Goal: Entertainment & Leisure: Consume media (video, audio)

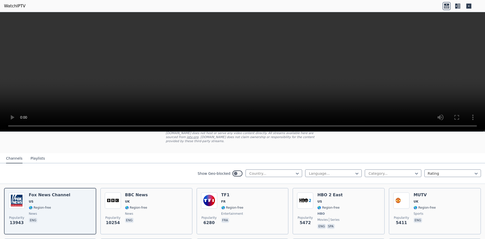
scroll to position [25, 0]
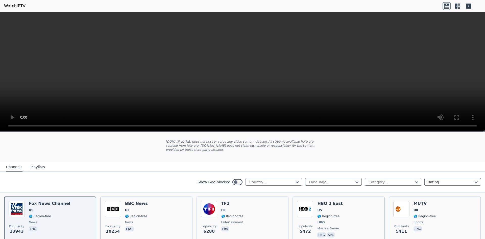
click at [34, 165] on button "Playlists" at bounding box center [38, 167] width 14 height 10
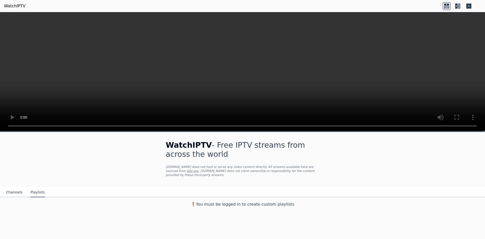
scroll to position [0, 0]
click at [9, 187] on button "Channels" at bounding box center [14, 192] width 16 height 10
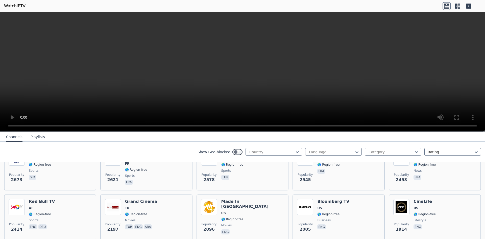
scroll to position [126, 0]
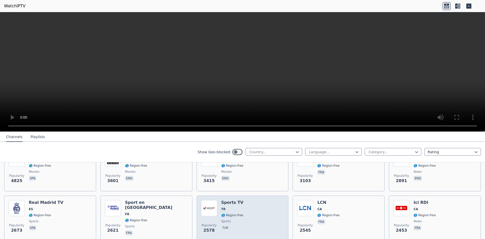
click at [218, 204] on div "Popularity 2578 Sports TV TR 🌎 Region-free sports tur" at bounding box center [242, 218] width 83 height 36
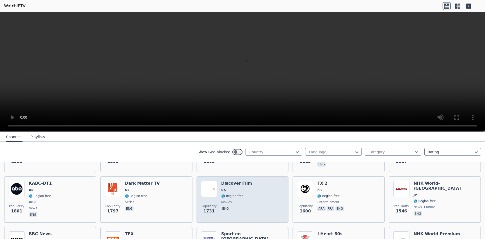
scroll to position [303, 0]
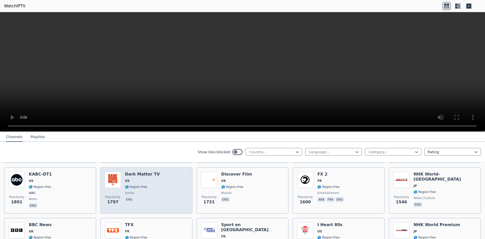
click at [128, 191] on span "series" at bounding box center [129, 193] width 9 height 4
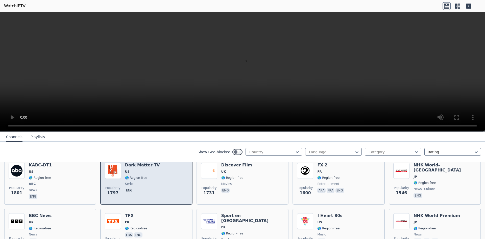
scroll to position [328, 0]
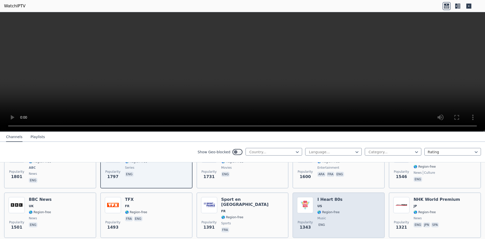
click at [320, 216] on span "music" at bounding box center [321, 218] width 9 height 4
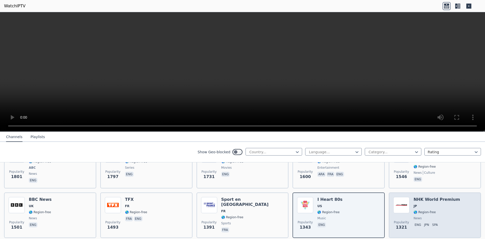
click at [414, 211] on div "NHK World Premium JP 🌎 Region-free news eng jpn spa" at bounding box center [437, 215] width 46 height 36
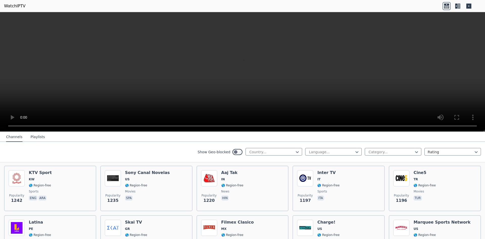
scroll to position [455, 0]
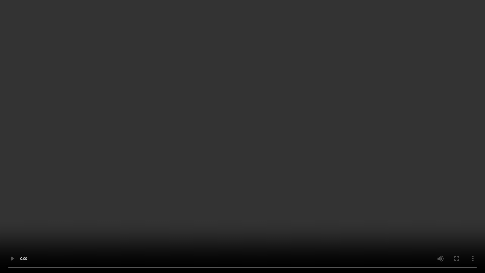
click at [145, 113] on video at bounding box center [242, 136] width 485 height 273
drag, startPoint x: 259, startPoint y: 117, endPoint x: 261, endPoint y: 120, distance: 2.7
click at [260, 119] on video at bounding box center [242, 136] width 485 height 273
click at [398, 165] on video at bounding box center [242, 136] width 485 height 273
